Goal: Task Accomplishment & Management: Manage account settings

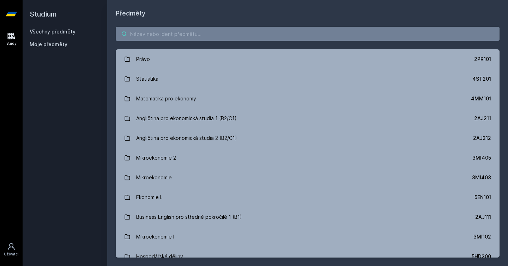
click at [169, 31] on input "search" at bounding box center [308, 34] width 384 height 14
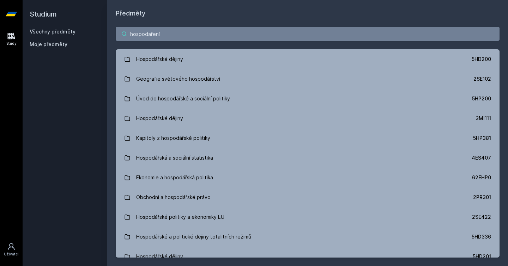
type input "hospodaření"
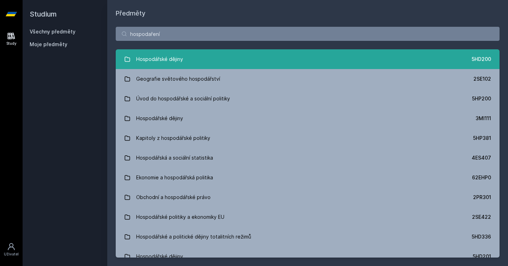
drag, startPoint x: 166, startPoint y: 43, endPoint x: 167, endPoint y: 57, distance: 13.4
click at [167, 57] on div "Hospodářské dějiny" at bounding box center [159, 59] width 47 height 14
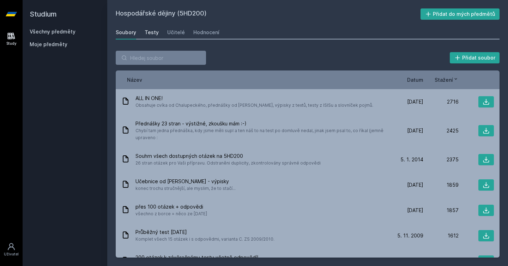
click at [151, 35] on div "Testy" at bounding box center [152, 32] width 14 height 7
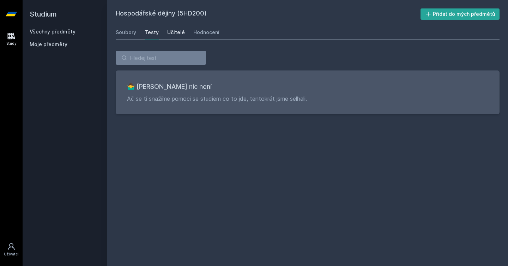
click at [176, 38] on link "Učitelé" at bounding box center [176, 32] width 18 height 14
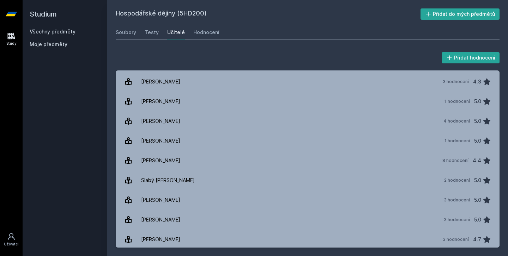
scroll to position [333, 0]
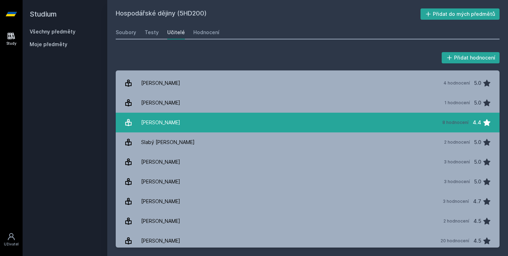
click at [178, 120] on link "[PERSON_NAME] 8 hodnocení 4.4" at bounding box center [308, 123] width 384 height 20
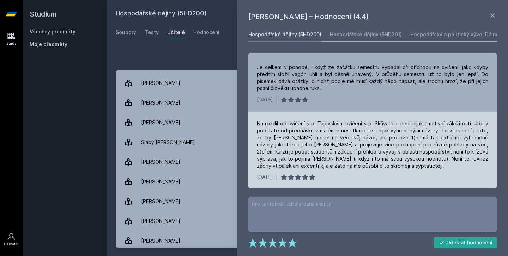
scroll to position [237, 0]
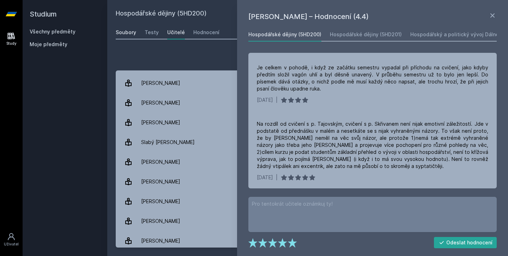
click at [133, 32] on div "Soubory" at bounding box center [126, 32] width 20 height 7
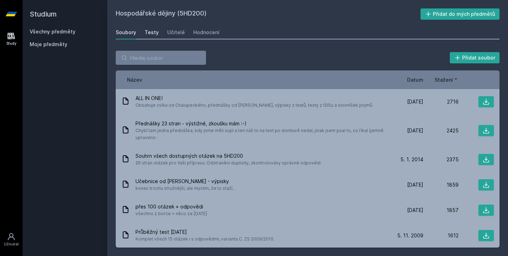
click at [147, 32] on div "Testy" at bounding box center [152, 32] width 14 height 7
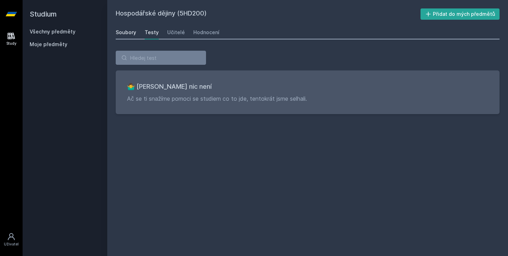
click at [126, 36] on link "Soubory" at bounding box center [126, 32] width 20 height 14
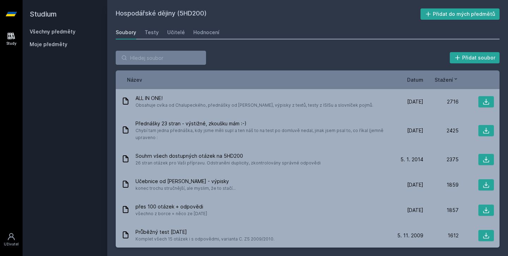
click at [416, 78] on span "Datum" at bounding box center [415, 79] width 16 height 7
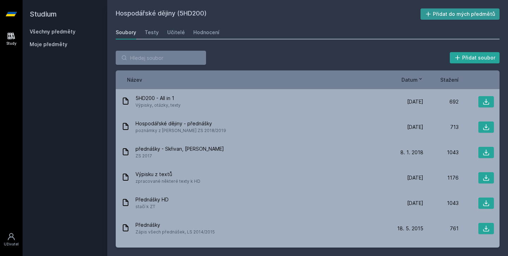
click at [455, 15] on button "Přidat do mých předmětů" at bounding box center [459, 13] width 79 height 11
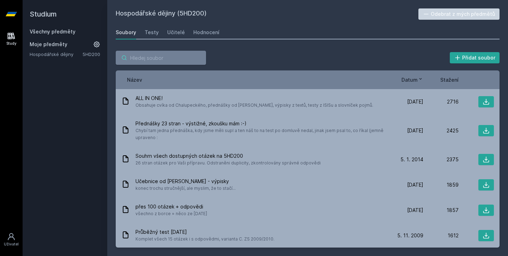
click at [152, 56] on input "search" at bounding box center [161, 58] width 90 height 14
click at [37, 14] on h2 "Studium" at bounding box center [65, 14] width 71 height 28
click at [14, 16] on icon at bounding box center [11, 14] width 11 height 4
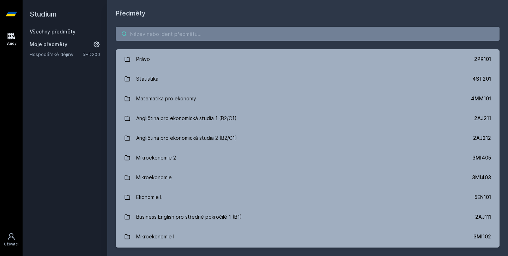
click at [198, 29] on input "search" at bounding box center [308, 34] width 384 height 14
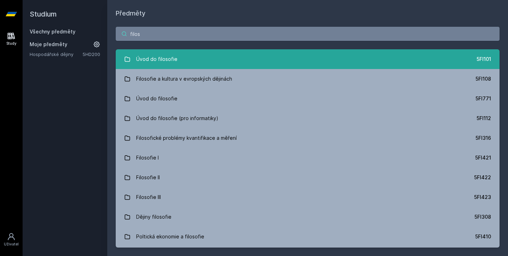
type input "filos"
click at [186, 61] on link "Úvod do filosofie 5FI101" at bounding box center [308, 59] width 384 height 20
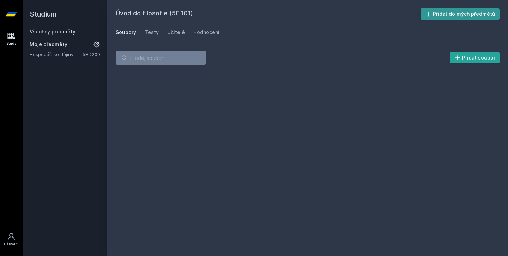
click at [466, 11] on button "Přidat do mých předmětů" at bounding box center [459, 13] width 79 height 11
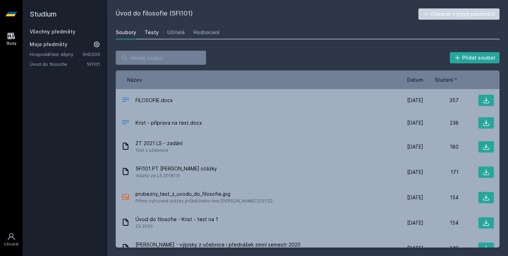
click at [148, 30] on div "Testy" at bounding box center [152, 32] width 14 height 7
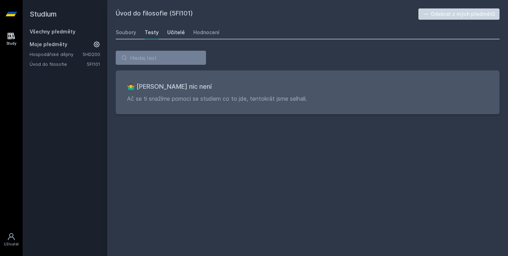
click at [169, 30] on div "Učitelé" at bounding box center [176, 32] width 18 height 7
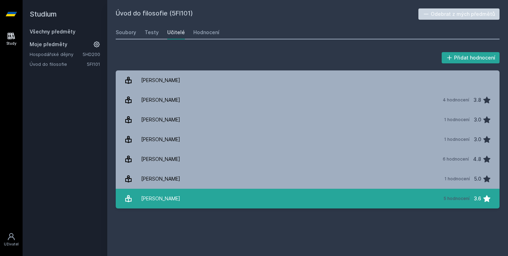
click at [169, 198] on div "[PERSON_NAME]" at bounding box center [160, 199] width 39 height 14
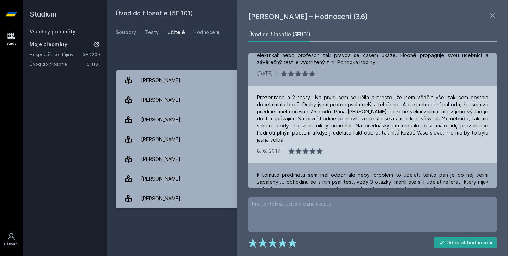
scroll to position [75, 0]
